Goal: Task Accomplishment & Management: Use online tool/utility

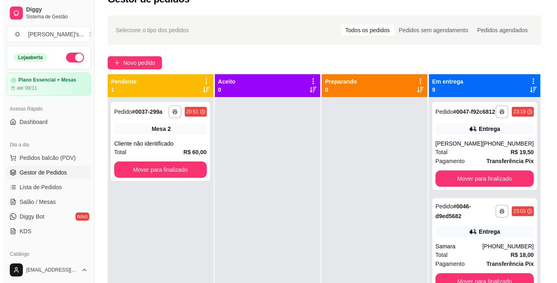
scroll to position [24, 0]
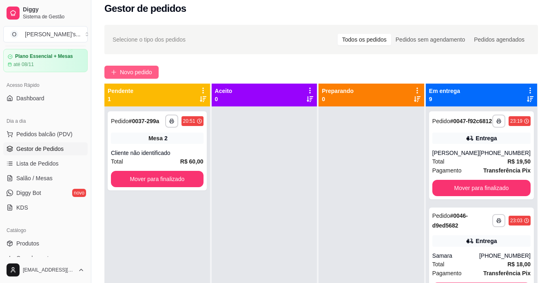
click at [144, 69] on span "Novo pedido" at bounding box center [136, 72] width 32 height 9
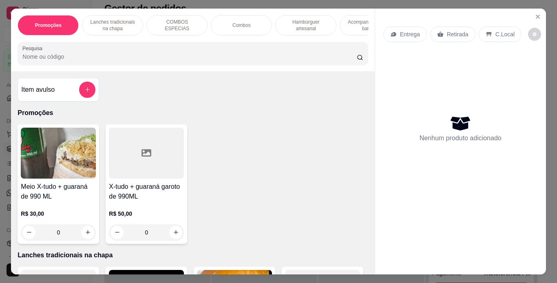
click at [302, 21] on p "Hambúrguer artesanal" at bounding box center [305, 25] width 47 height 13
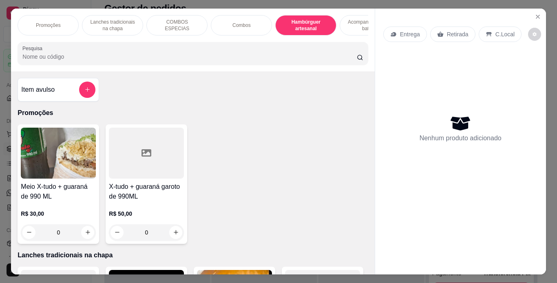
scroll to position [21, 0]
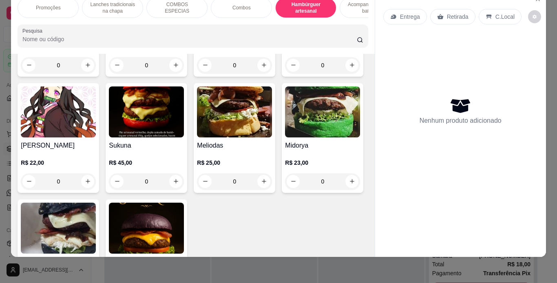
click at [84, 73] on div "0" at bounding box center [58, 65] width 75 height 16
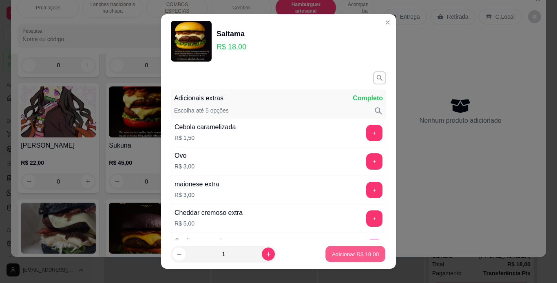
click at [357, 257] on p "Adicionar R$ 18,00" at bounding box center [355, 255] width 47 height 8
type input "1"
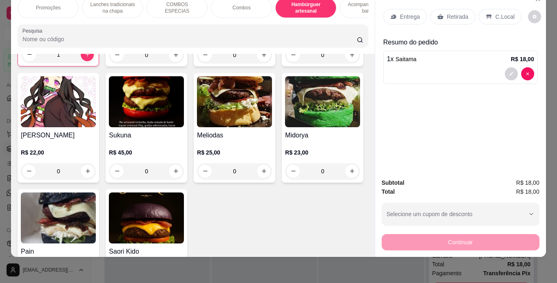
scroll to position [1408, 0]
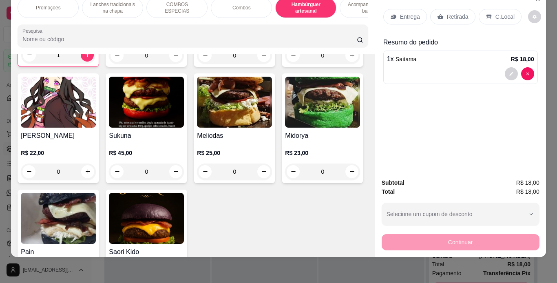
click at [175, 64] on div "0" at bounding box center [146, 55] width 75 height 16
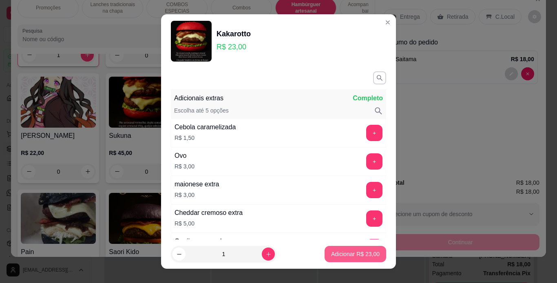
click at [358, 251] on p "Adicionar R$ 23,00" at bounding box center [355, 254] width 49 height 8
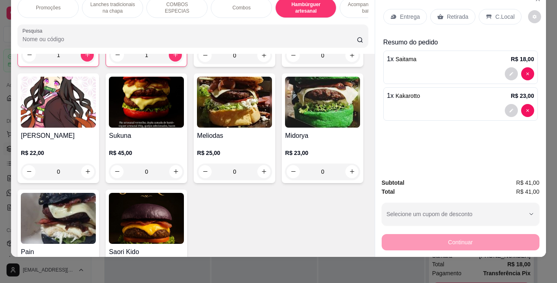
type input "1"
click at [400, 13] on p "Entrega" at bounding box center [410, 17] width 20 height 8
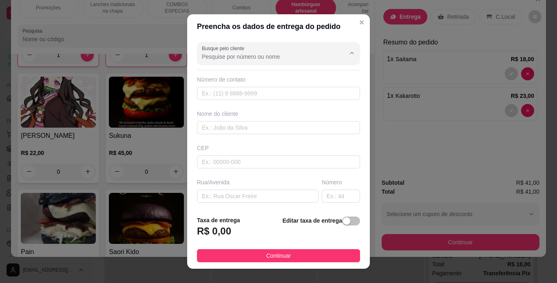
click at [286, 60] on input "Busque pelo cliente" at bounding box center [267, 57] width 131 height 8
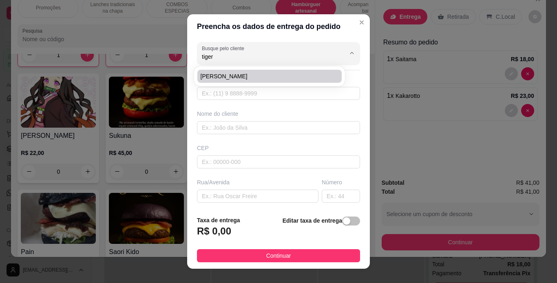
click at [278, 73] on span "[PERSON_NAME]" at bounding box center [266, 76] width 130 height 8
type input "[PERSON_NAME]"
type input "91981237807"
type input "[PERSON_NAME]"
type input "66110006"
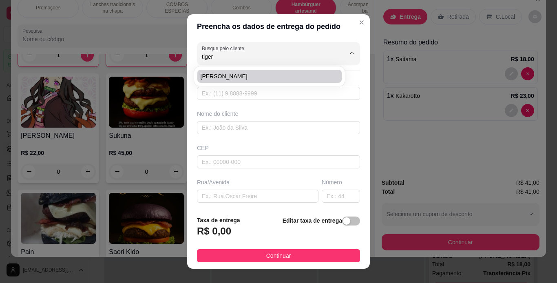
type input "quadra 03"
type input "12"
type input "[GEOGRAPHIC_DATA]"
type input "Pracinha do cdp"
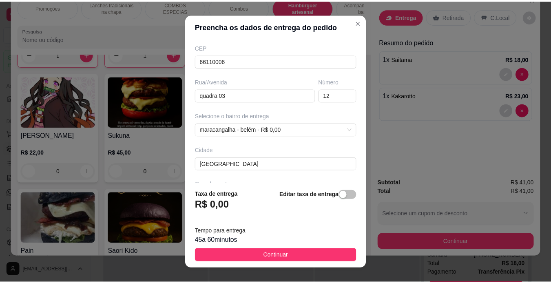
scroll to position [130, 0]
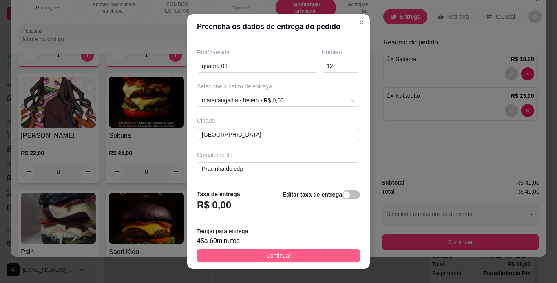
type input "[PERSON_NAME]"
click at [308, 253] on button "Continuar" at bounding box center [278, 255] width 163 height 13
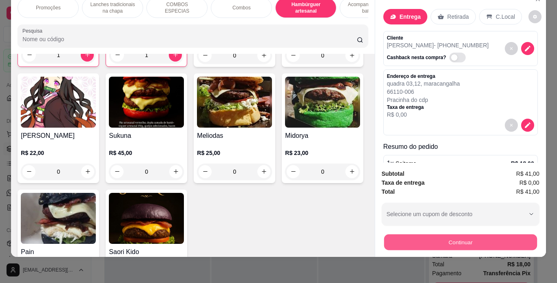
click at [391, 237] on button "Continuar" at bounding box center [460, 243] width 153 height 16
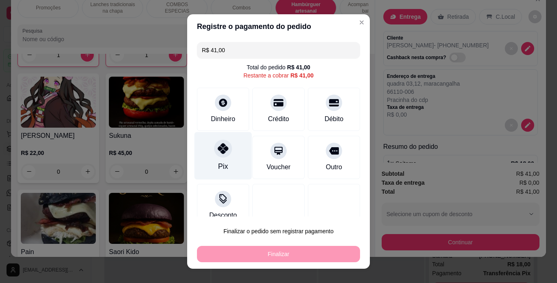
click at [218, 153] on icon at bounding box center [223, 148] width 11 height 11
type input "R$ 0,00"
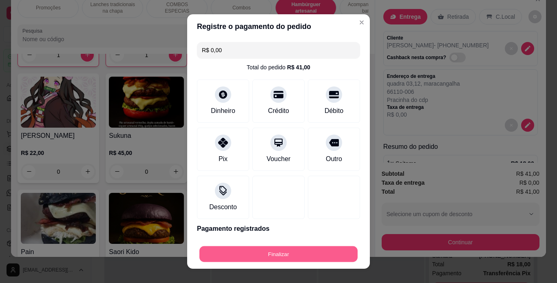
click at [284, 250] on button "Finalizar" at bounding box center [279, 254] width 158 height 16
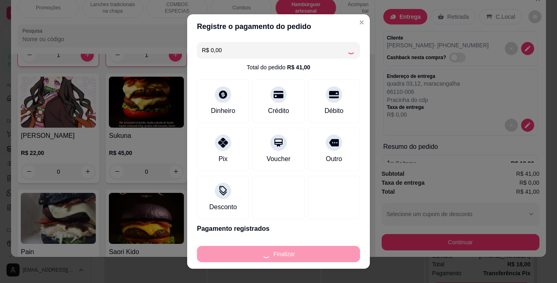
type input "0"
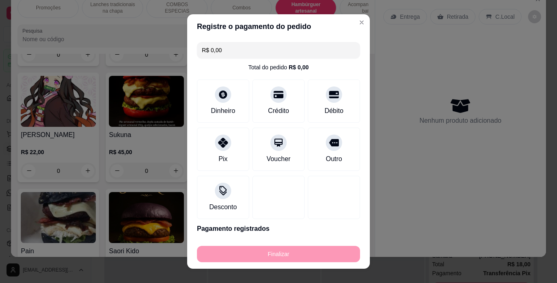
type input "-R$ 41,00"
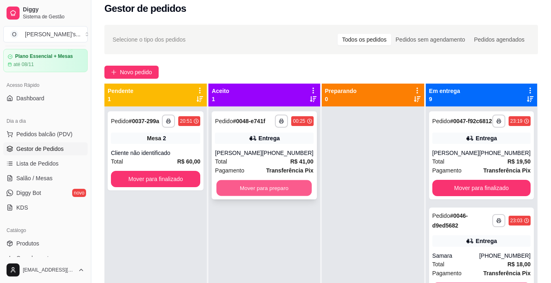
click at [299, 183] on button "Mover para preparo" at bounding box center [264, 188] width 95 height 16
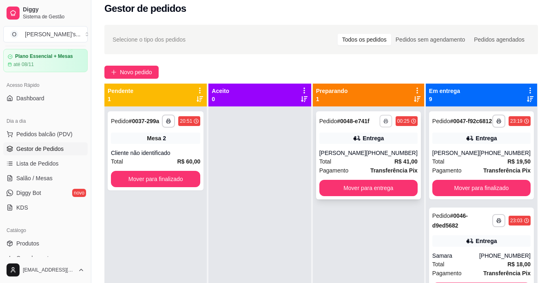
click at [383, 123] on button "button" at bounding box center [386, 121] width 13 height 13
click at [358, 153] on button "IMPRESSORA" at bounding box center [363, 149] width 57 height 13
click at [350, 186] on button "Mover para entrega" at bounding box center [368, 188] width 95 height 16
